Goal: Task Accomplishment & Management: Complete application form

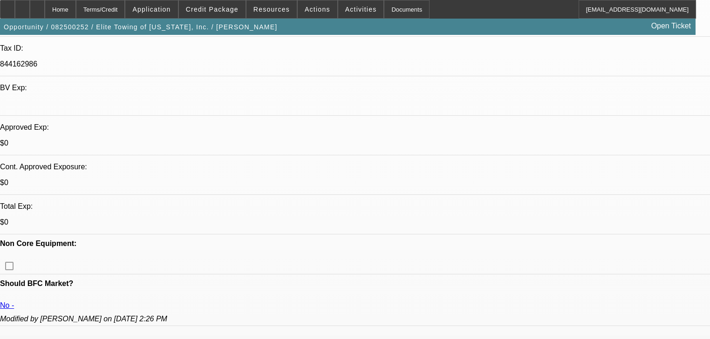
select select "0.1"
select select "0"
select select "6"
select select "0.1"
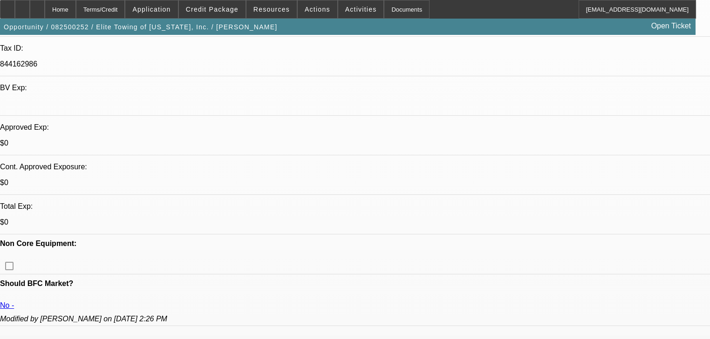
select select "0"
select select "6"
select select "0"
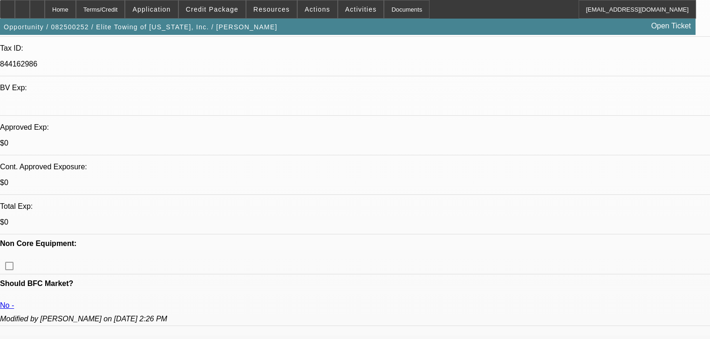
select select "0"
select select "6"
select select "0"
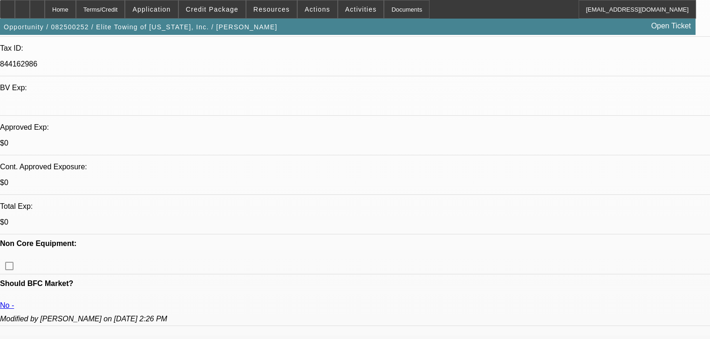
select select "6"
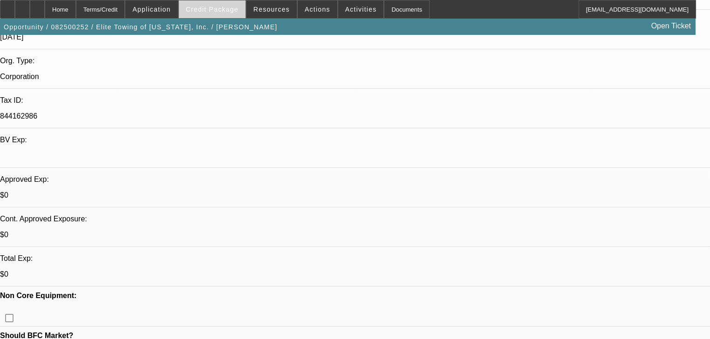
scroll to position [149, 0]
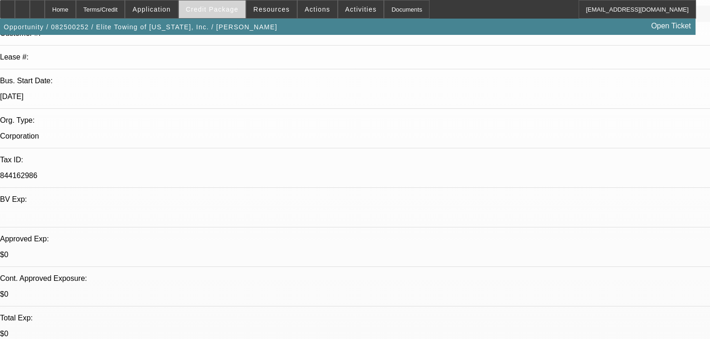
click at [202, 12] on span "Credit Package" at bounding box center [212, 9] width 53 height 7
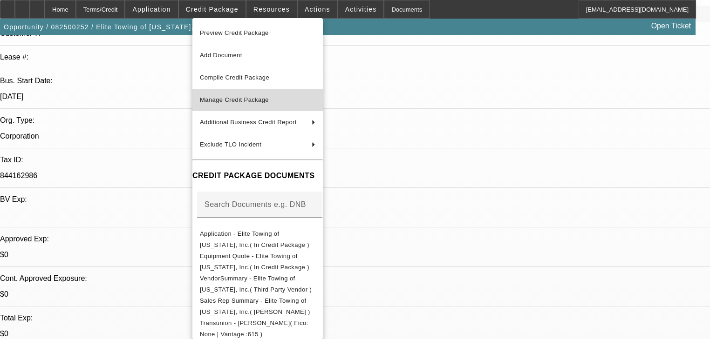
click at [209, 100] on span "Manage Credit Package" at bounding box center [234, 99] width 69 height 7
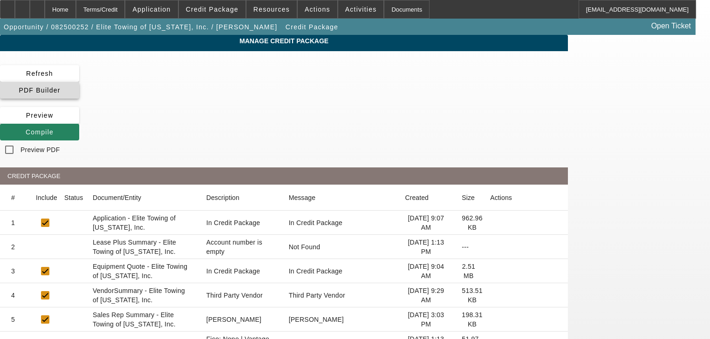
click at [60, 87] on span "PDF Builder" at bounding box center [39, 90] width 41 height 7
click at [54, 129] on span "Compile" at bounding box center [40, 132] width 28 height 7
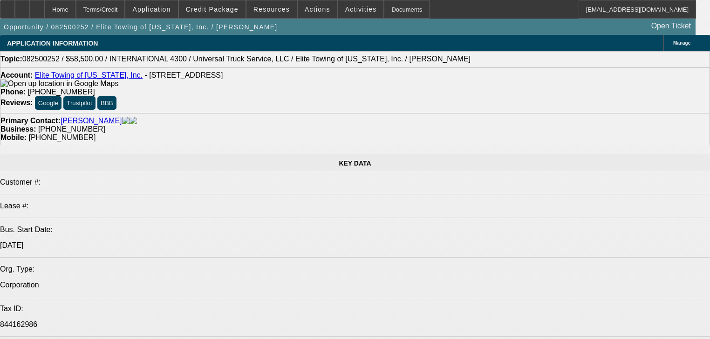
select select "0.1"
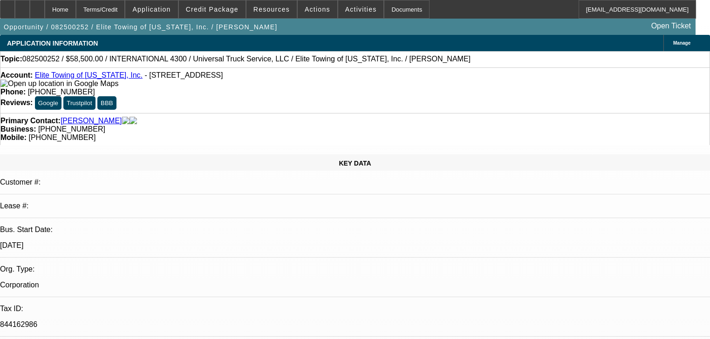
select select "0"
select select "6"
select select "0.1"
select select "0"
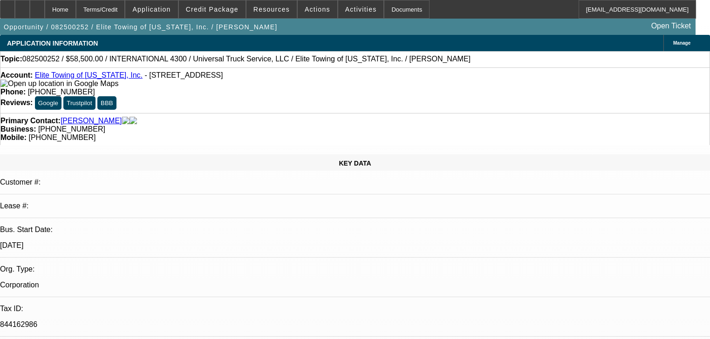
select select "0"
select select "6"
select select "0"
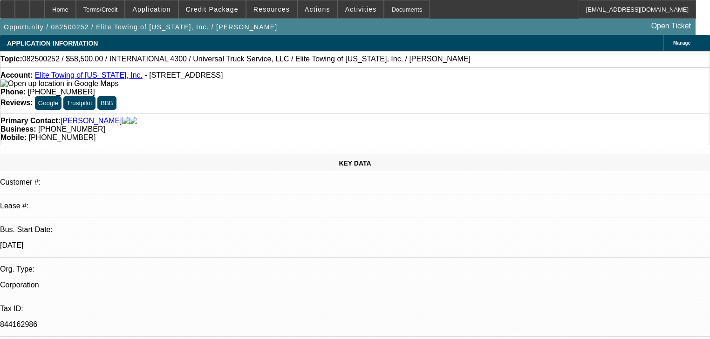
select select "6"
select select "0"
select select "6"
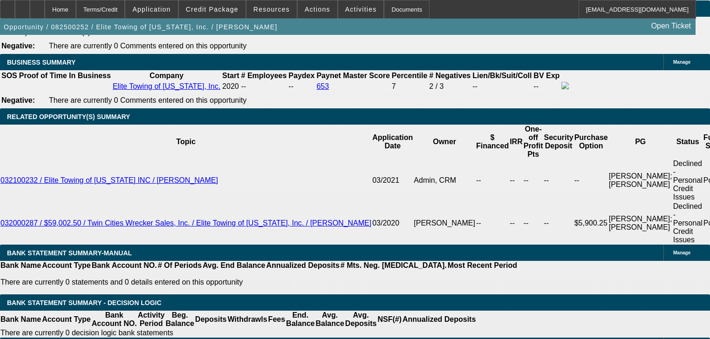
scroll to position [1527, 0]
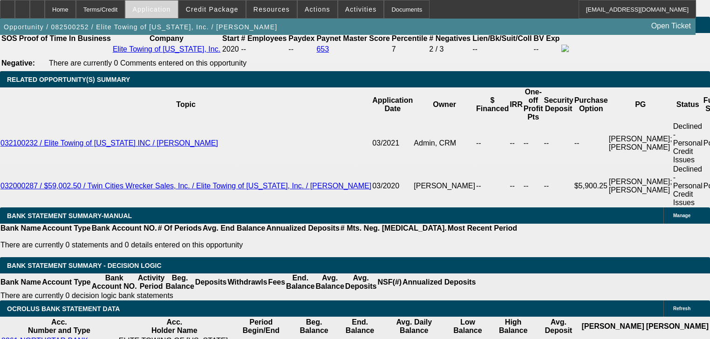
click at [177, 8] on span at bounding box center [151, 9] width 52 height 22
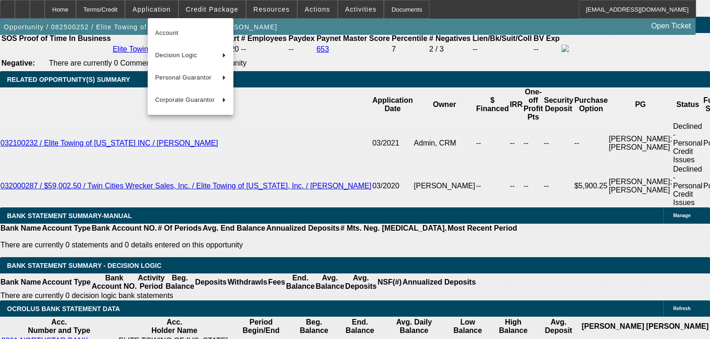
click at [210, 9] on div at bounding box center [355, 169] width 710 height 339
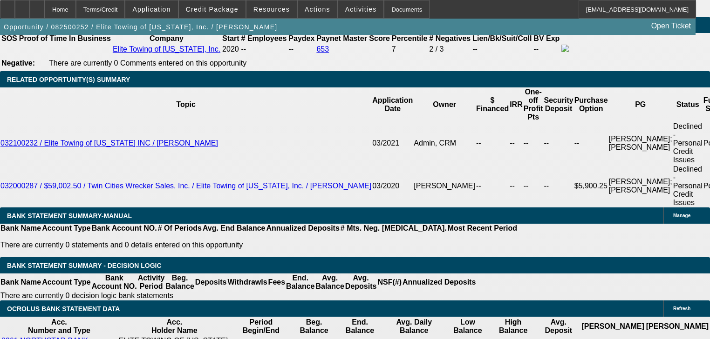
click at [210, 9] on body "Home Terms/Credit Application Credit Package Resources Actions Activities Docum…" at bounding box center [355, 267] width 710 height 3588
click at [210, 9] on span "Credit Package" at bounding box center [212, 9] width 53 height 7
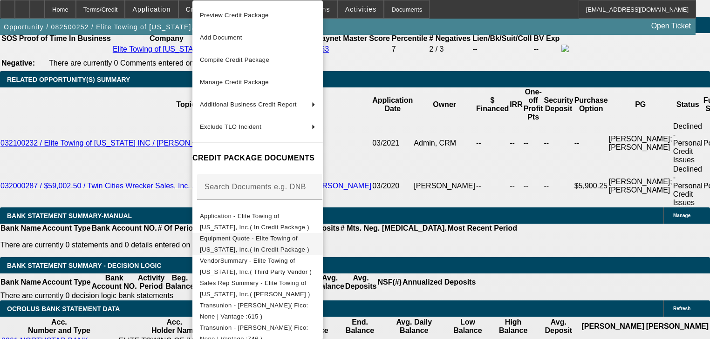
click at [284, 237] on span "Equipment Quote - Elite Towing of [US_STATE], Inc.( In Credit Package )" at bounding box center [254, 244] width 109 height 18
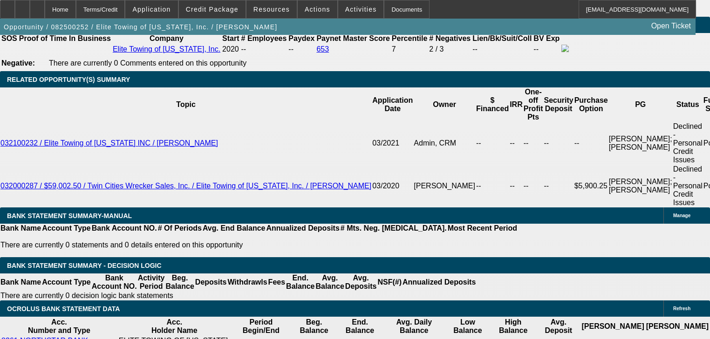
click at [233, 15] on span at bounding box center [212, 9] width 67 height 22
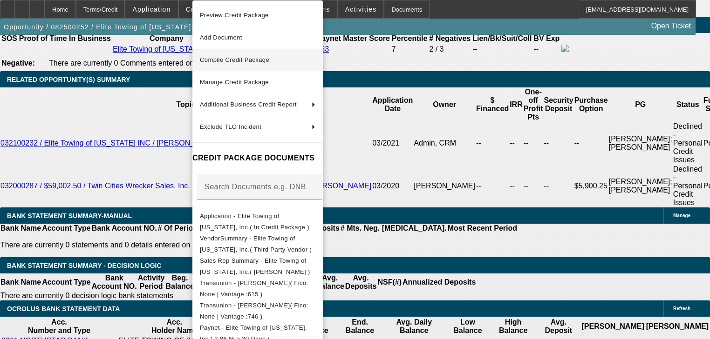
click at [248, 52] on button "Compile Credit Package" at bounding box center [257, 60] width 130 height 22
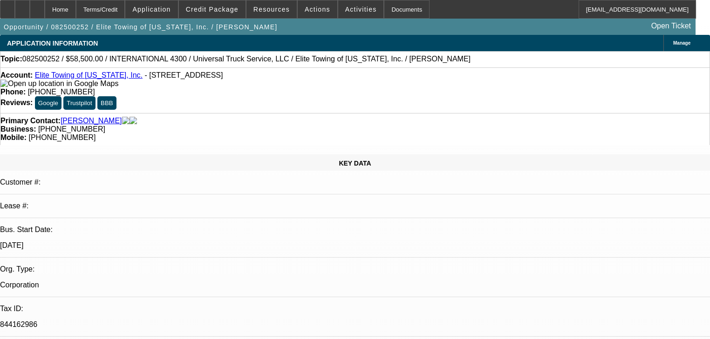
select select "0.1"
select select "0"
select select "6"
select select "0.1"
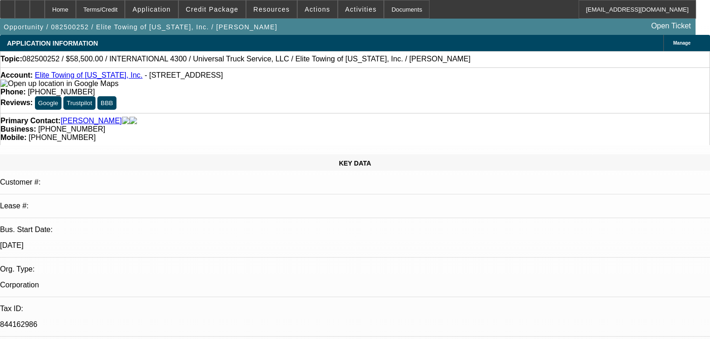
select select "0"
select select "6"
select select "0"
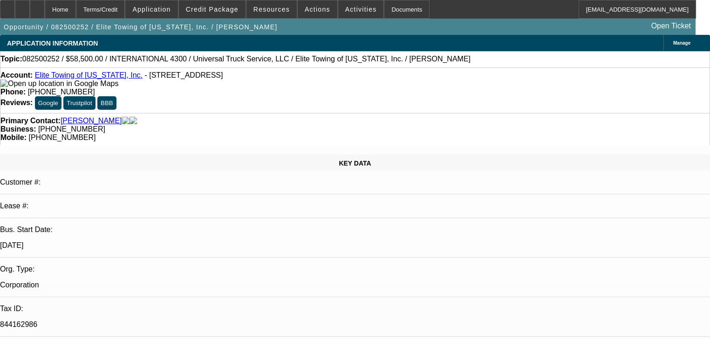
select select "0"
select select "6"
select select "0"
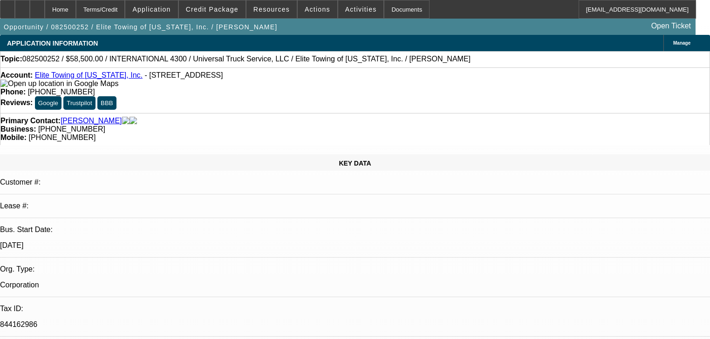
select select "6"
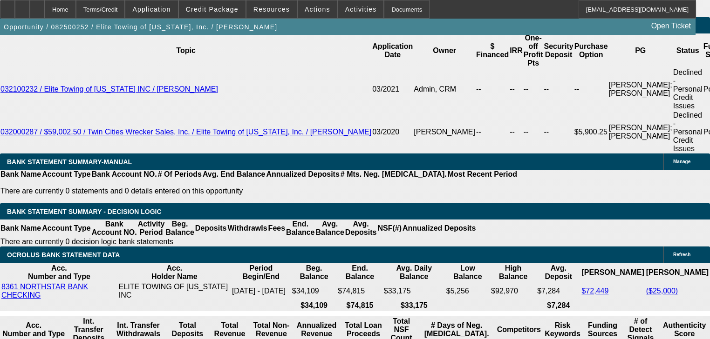
scroll to position [1639, 0]
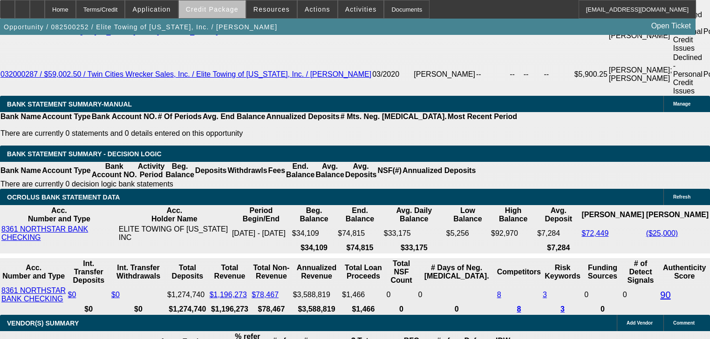
click at [225, 14] on span at bounding box center [212, 9] width 67 height 22
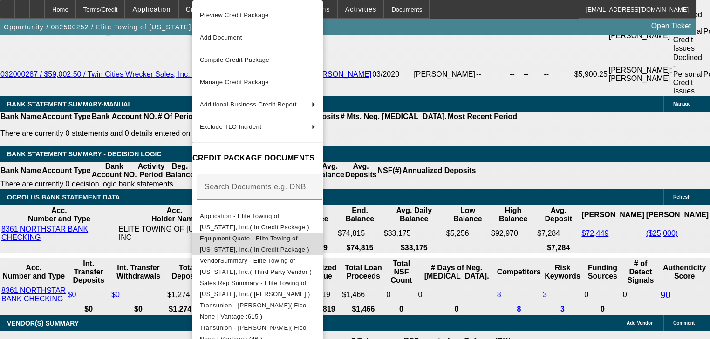
click at [302, 237] on span "Equipment Quote - Elite Towing of [US_STATE], Inc.( In Credit Package )" at bounding box center [254, 244] width 109 height 18
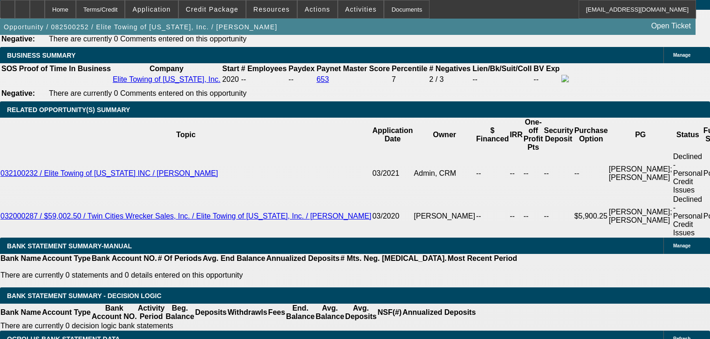
scroll to position [1490, 0]
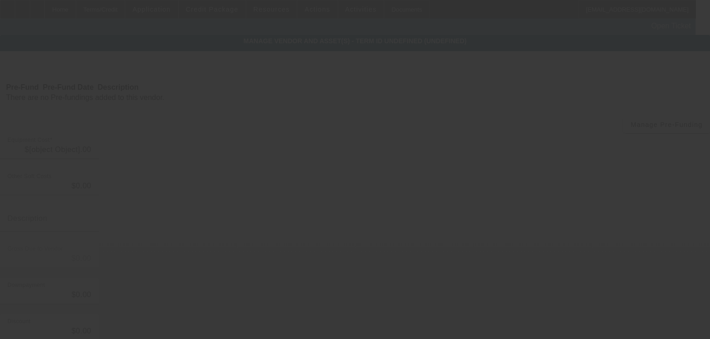
type input "$65,000.00"
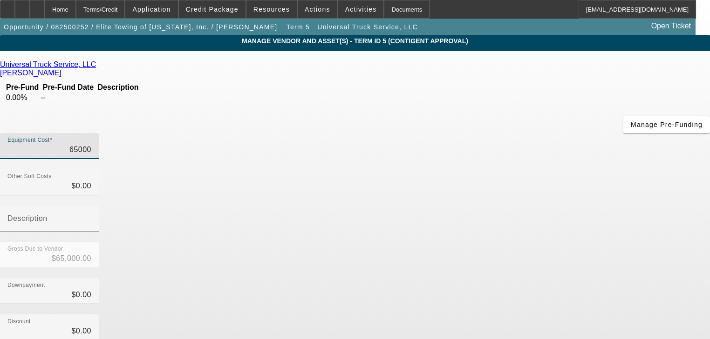
click at [91, 144] on input "65000" at bounding box center [49, 149] width 84 height 11
paste input "69,857.25"
type input "69,857.25"
type input "$69,857.25"
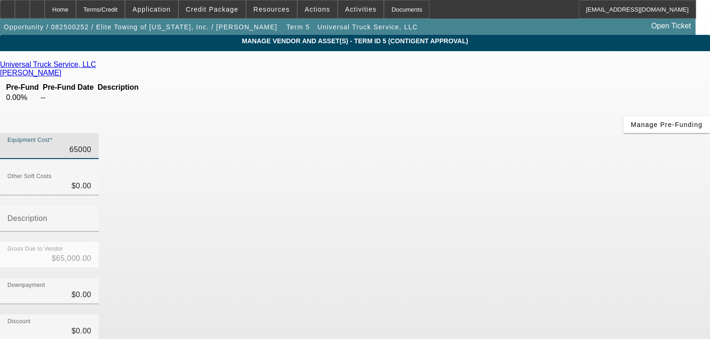
type input "$69,857.25"
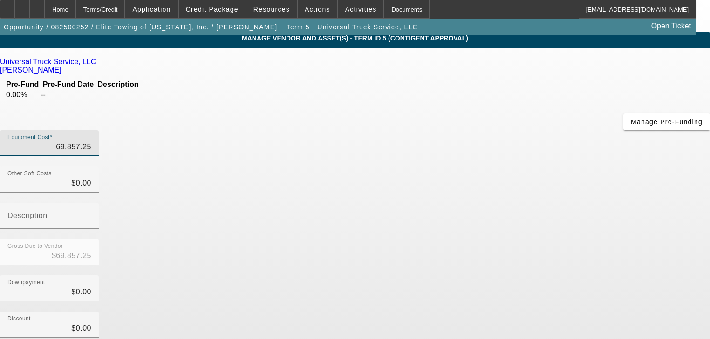
scroll to position [95, 0]
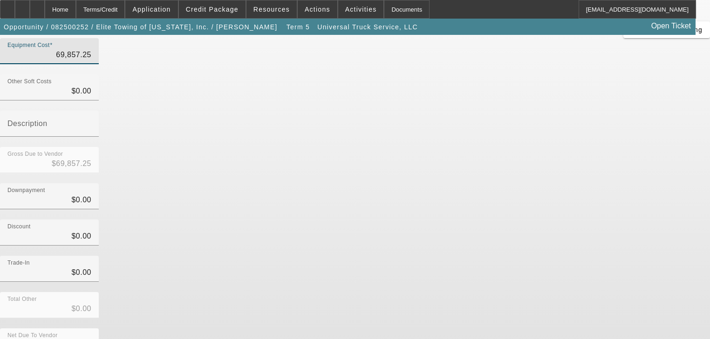
type input "$ 69,857.25"
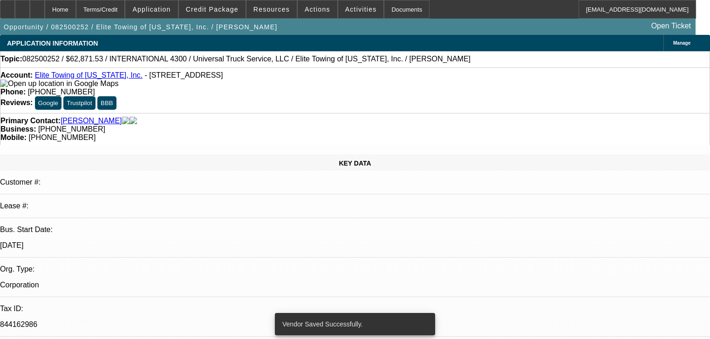
select select "0.1"
select select "0"
select select "6"
select select "0.1"
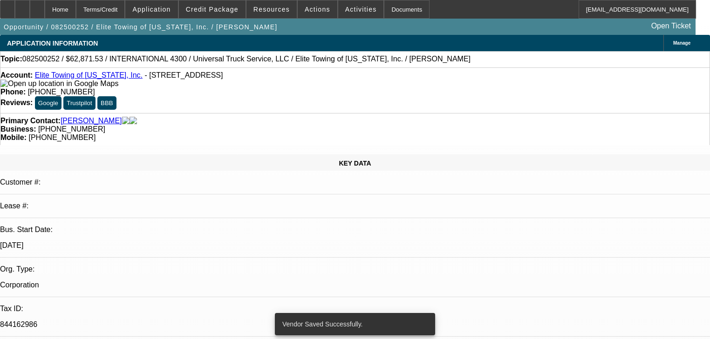
select select "0"
select select "6"
select select "0"
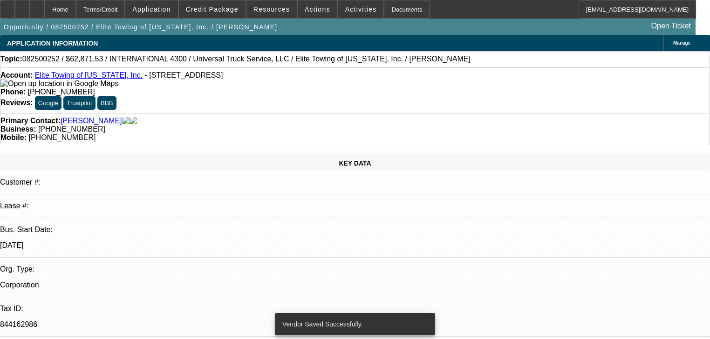
select select "0"
select select "6"
select select "0"
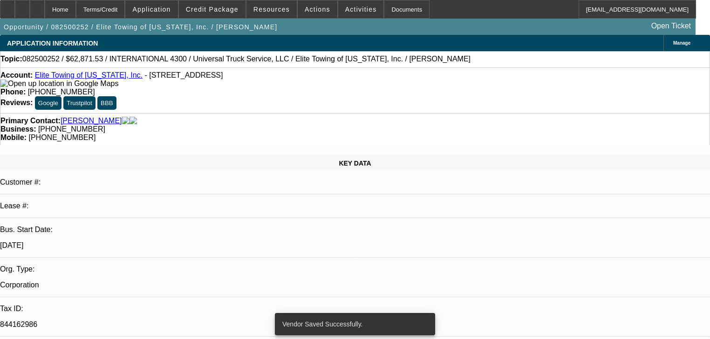
select select "6"
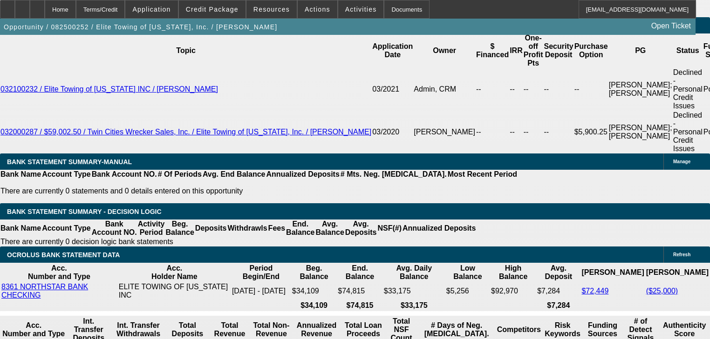
scroll to position [1564, 0]
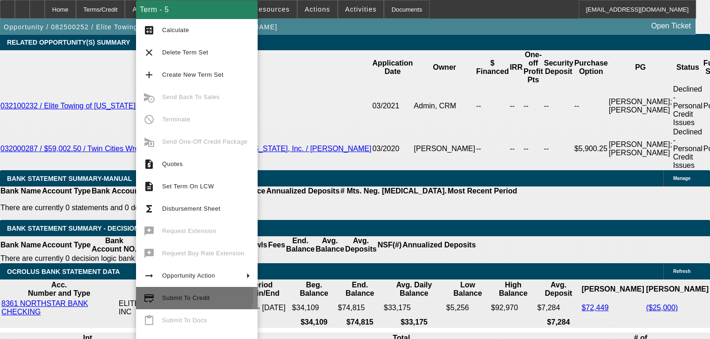
click at [186, 294] on span "Submit To Credit" at bounding box center [206, 298] width 88 height 11
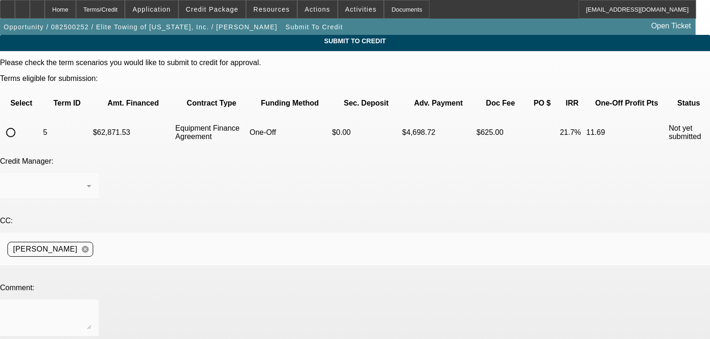
click at [20, 123] on input "radio" at bounding box center [10, 132] width 19 height 19
radio input "true"
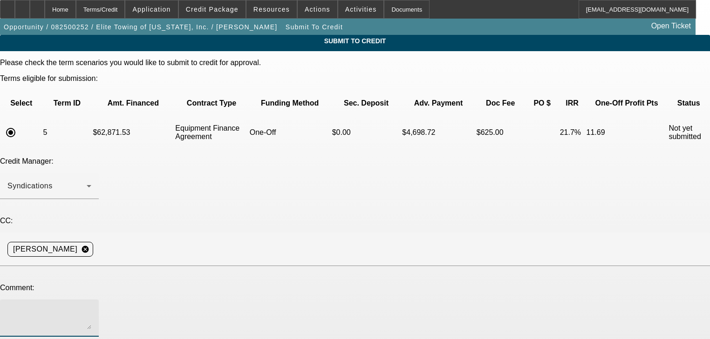
click at [91, 307] on textarea at bounding box center [49, 318] width 84 height 22
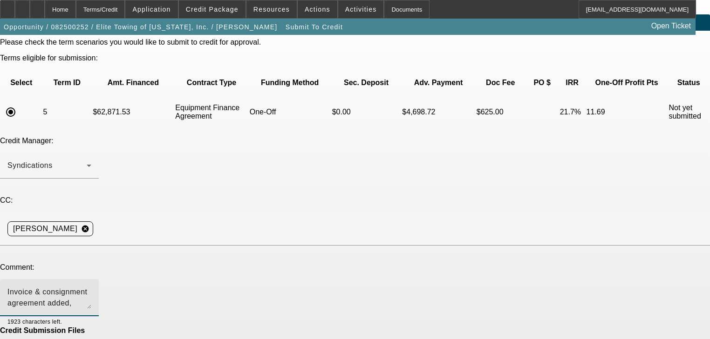
scroll to position [56, 0]
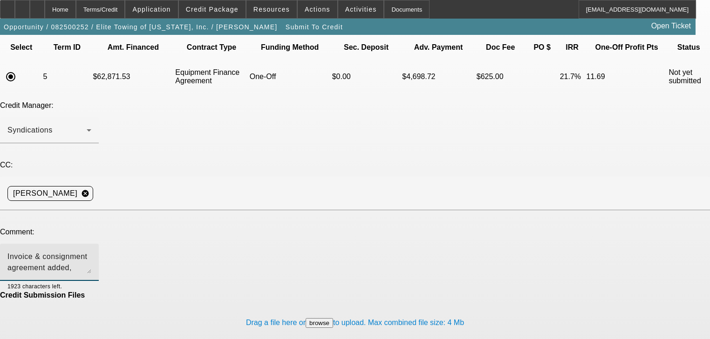
type textarea "Invoice & consignment agreement added, please send back to channel. Thank you"
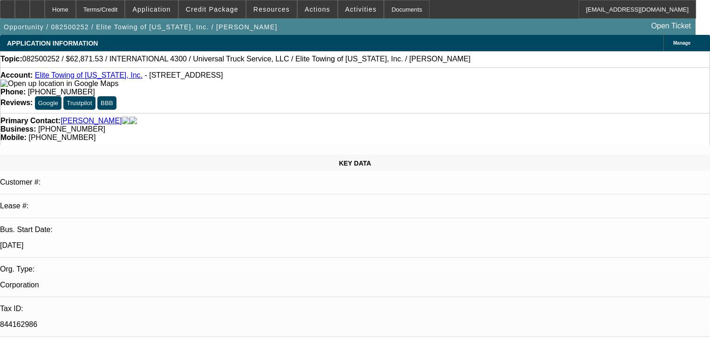
select select "0.1"
select select "0"
select select "6"
select select "0.1"
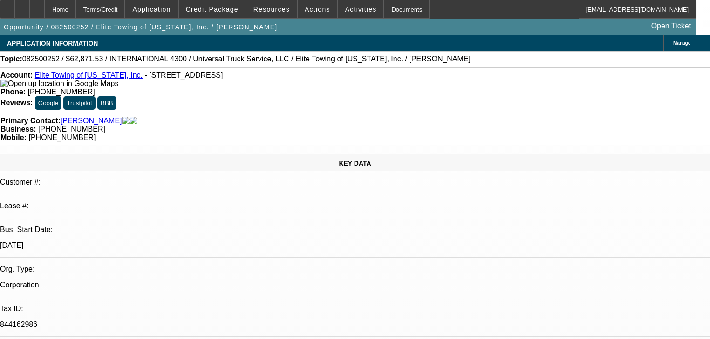
select select "0"
select select "6"
select select "0"
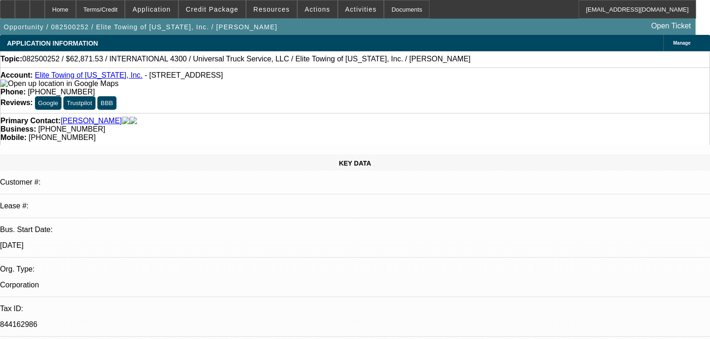
select select "0"
select select "6"
select select "0"
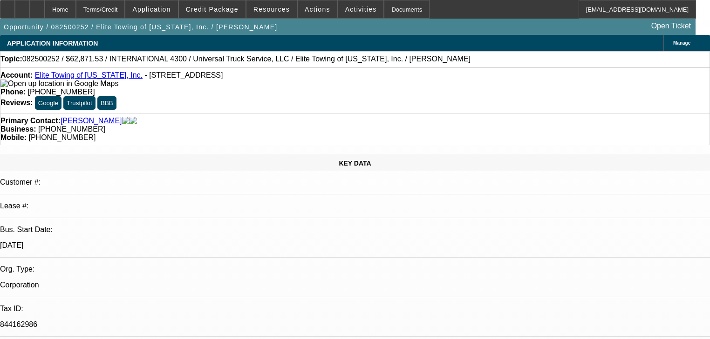
select select "6"
